Goal: Information Seeking & Learning: Learn about a topic

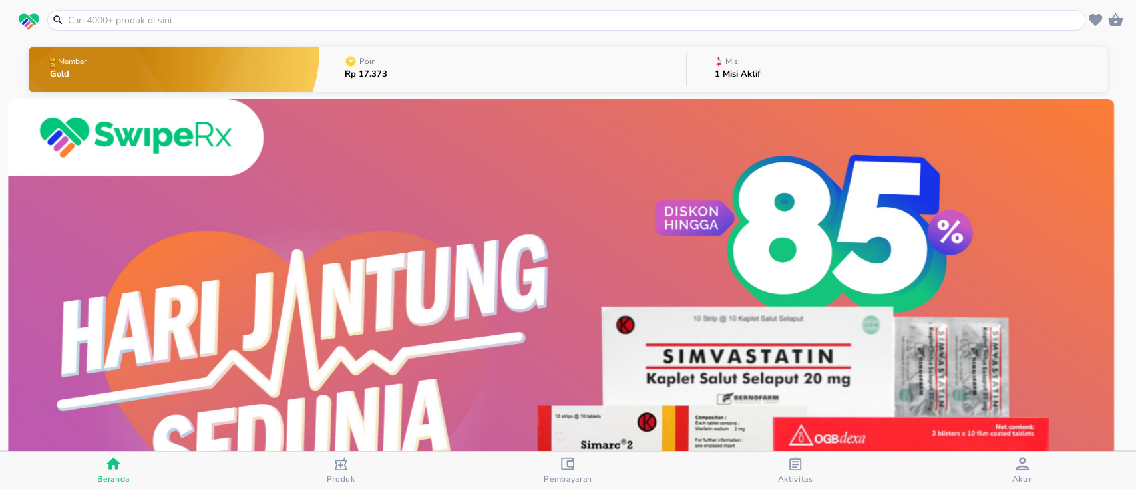
click at [740, 59] on div "Misi" at bounding box center [739, 61] width 51 height 17
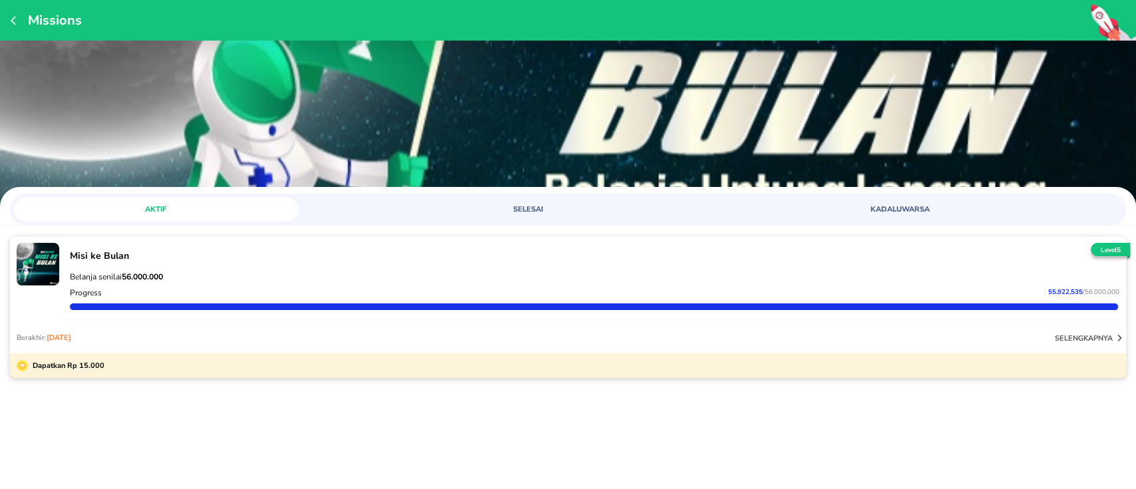
click at [406, 328] on div "Berakhir: [DATE] selengkapnya" at bounding box center [568, 337] width 1116 height 32
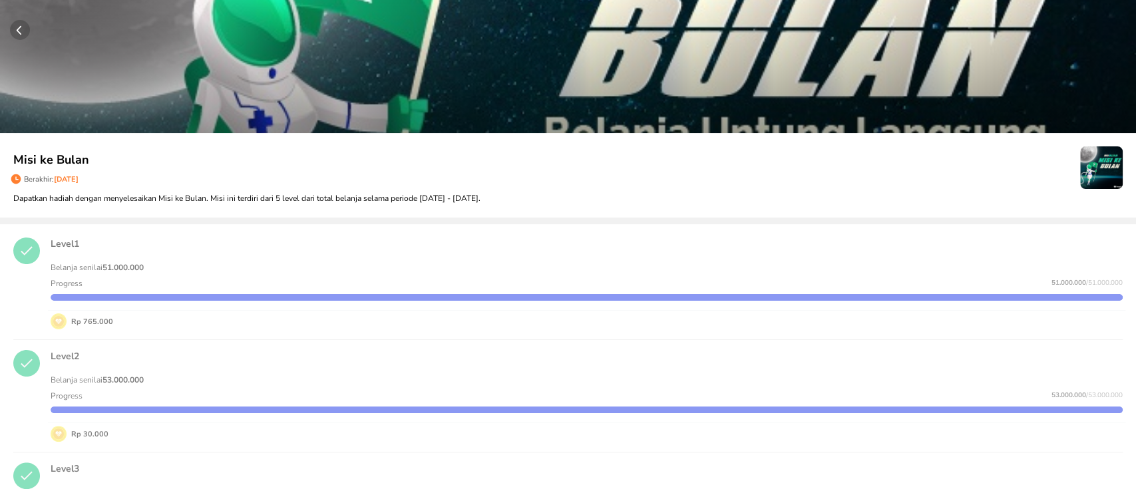
click at [21, 30] on circle "button" at bounding box center [20, 30] width 20 height 20
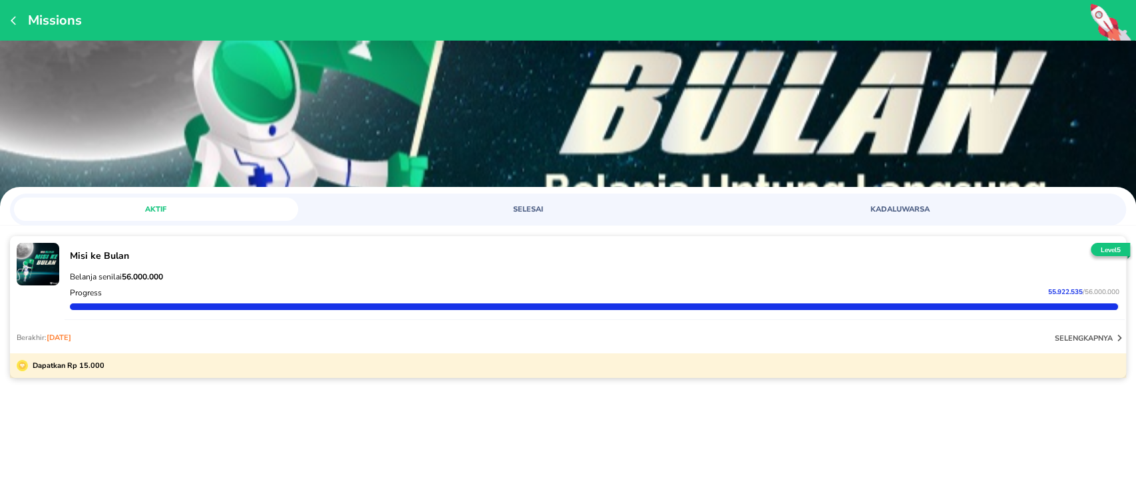
click at [1100, 333] on p "selengkapnya" at bounding box center [1083, 338] width 58 height 10
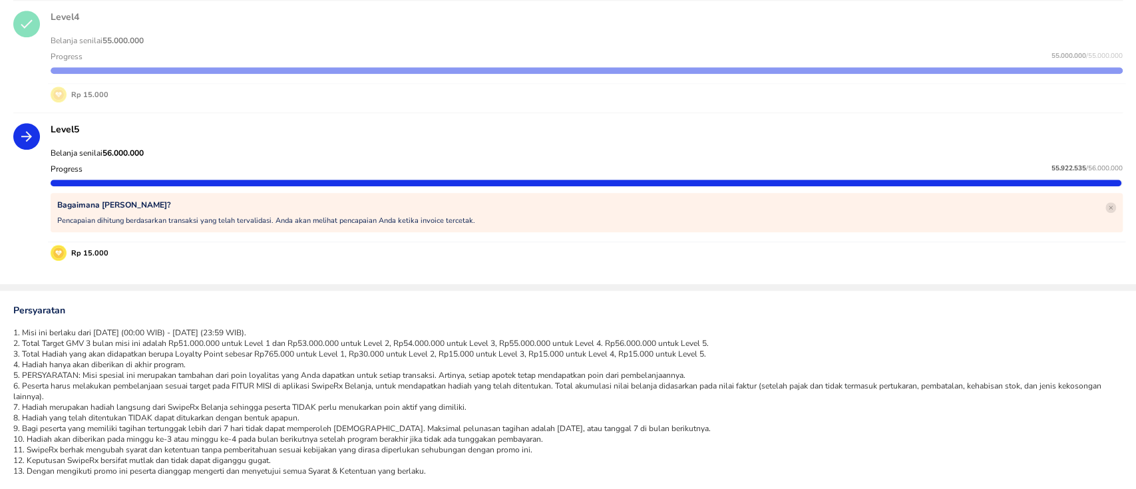
scroll to position [575, 0]
